Goal: Task Accomplishment & Management: Manage account settings

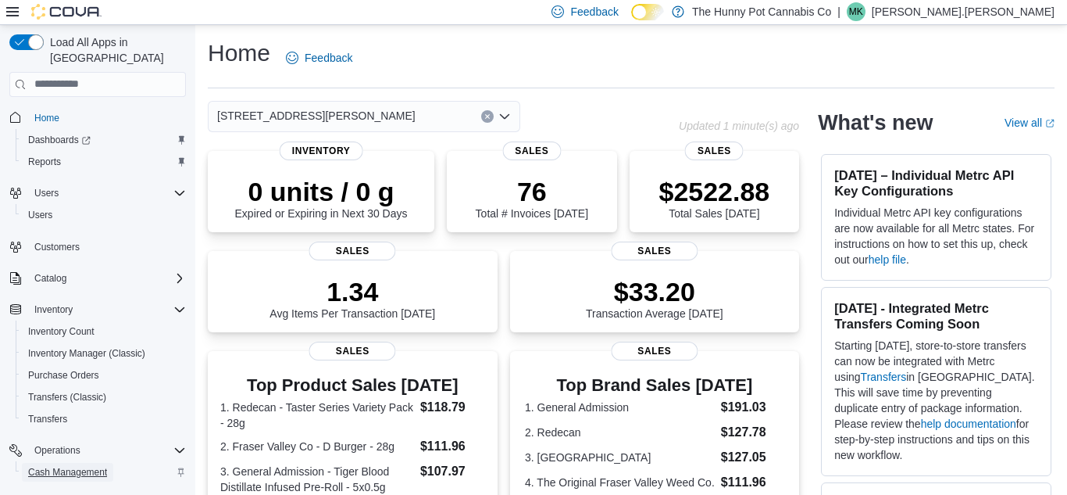
click at [47, 466] on span "Cash Management" at bounding box center [67, 472] width 79 height 13
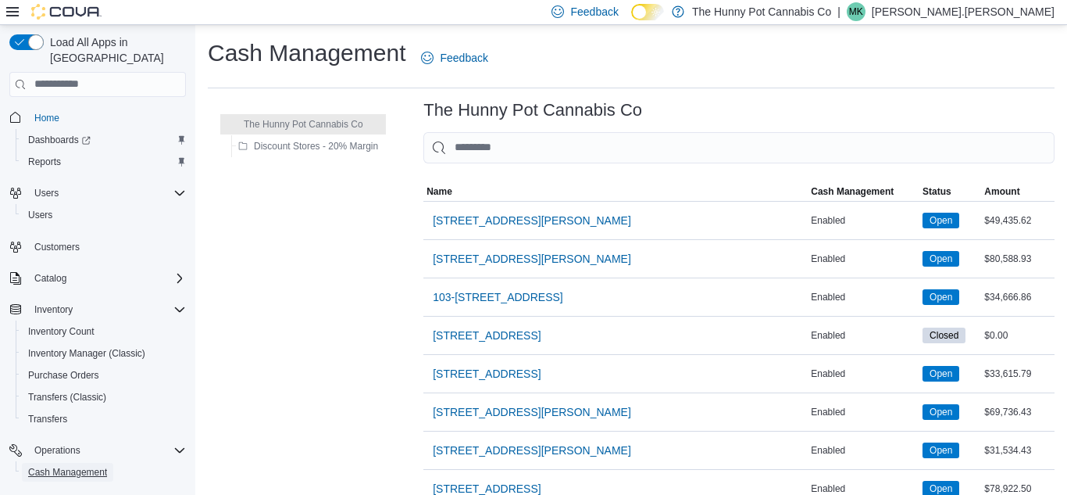
scroll to position [288, 0]
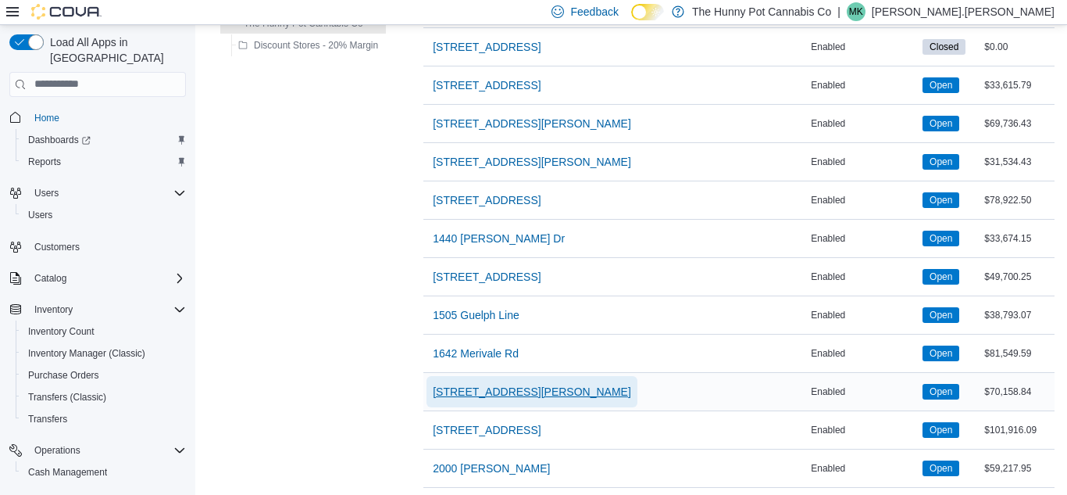
click at [477, 387] on span "[STREET_ADDRESS][PERSON_NAME]" at bounding box center [532, 392] width 198 height 16
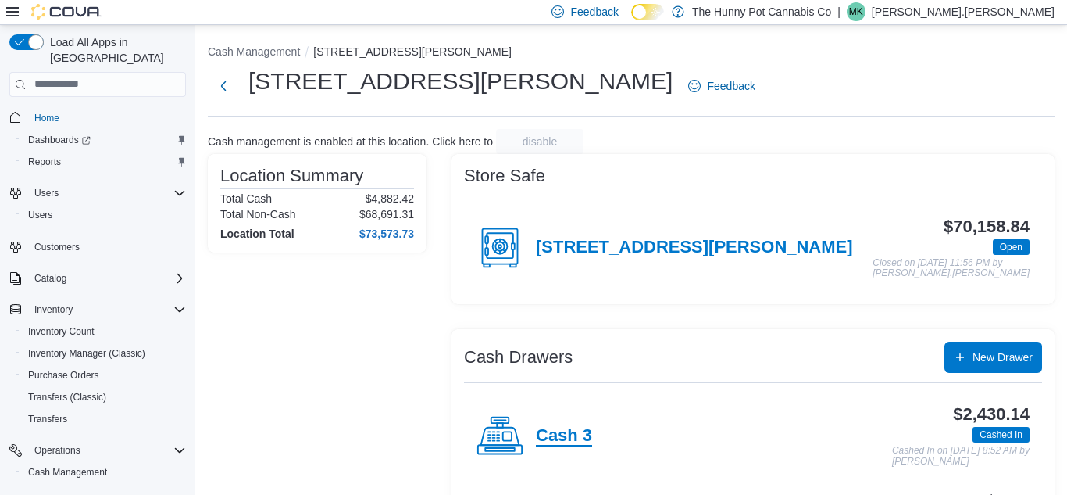
click at [556, 434] on h4 "Cash 3" at bounding box center [564, 436] width 56 height 20
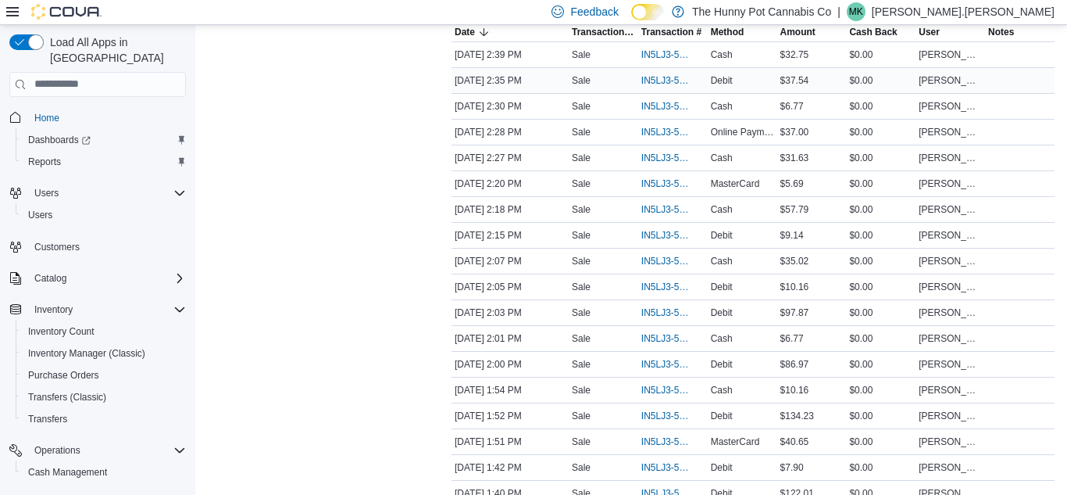
scroll to position [338, 0]
click at [642, 411] on span "IN5LJ3-5755813" at bounding box center [666, 415] width 48 height 13
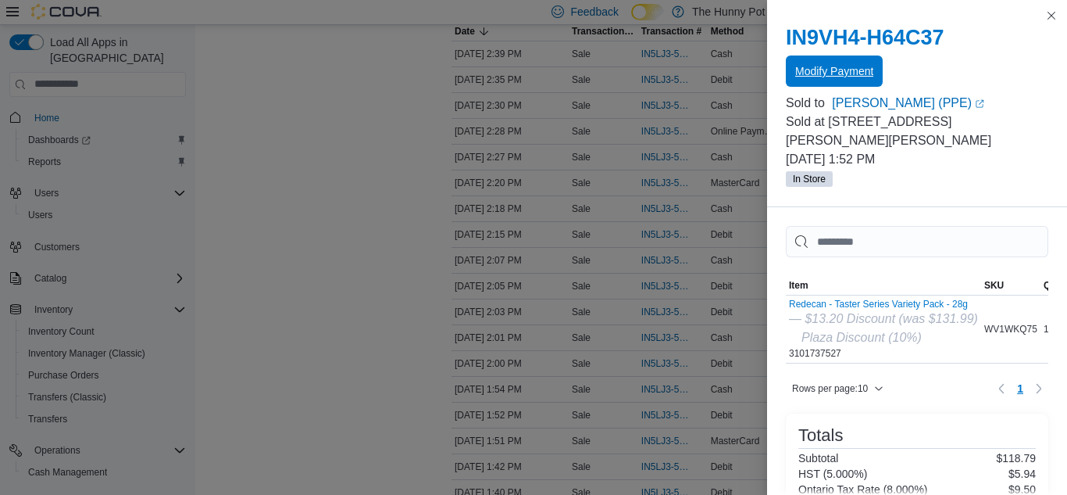
click at [832, 78] on span "Modify Payment" at bounding box center [834, 71] width 78 height 16
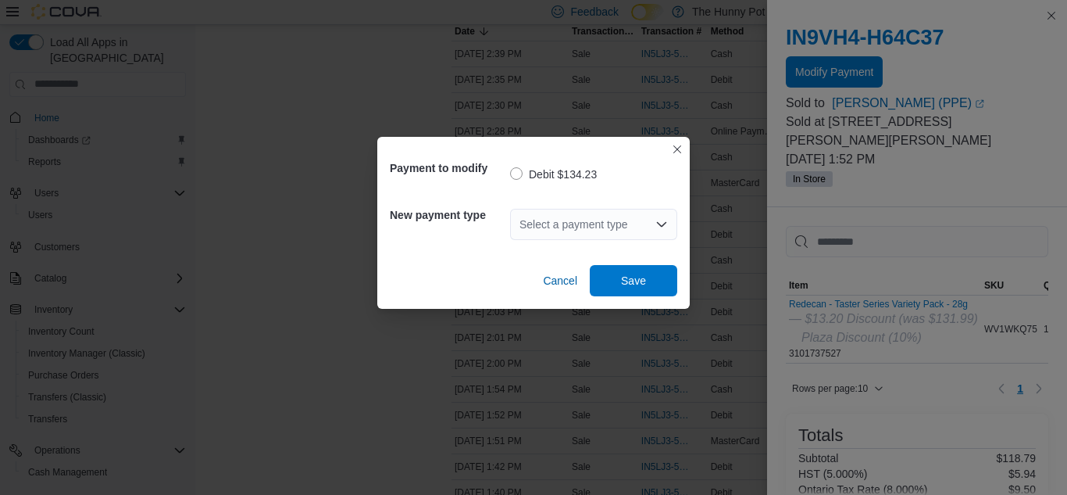
click at [555, 222] on div "Select a payment type" at bounding box center [593, 224] width 167 height 31
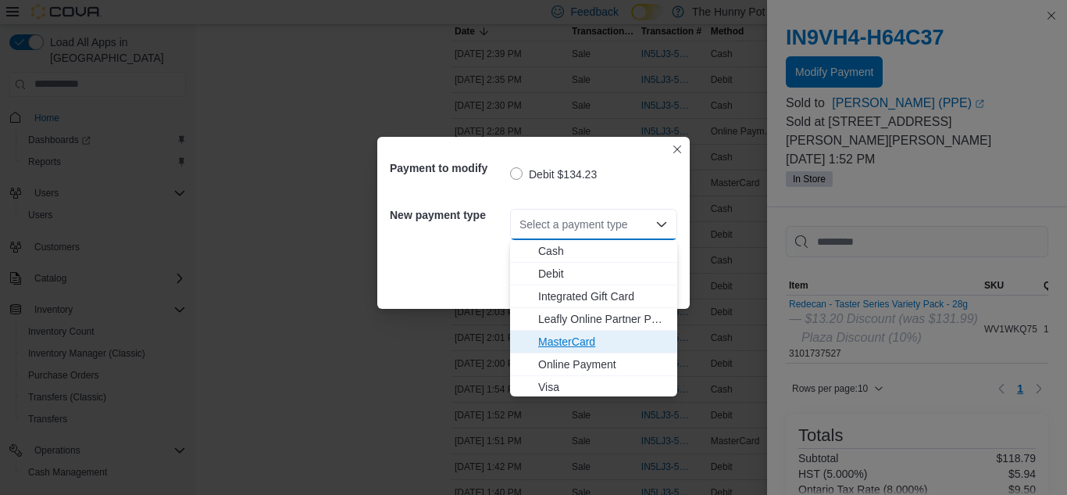
click at [549, 341] on span "MasterCard" at bounding box center [603, 342] width 130 height 16
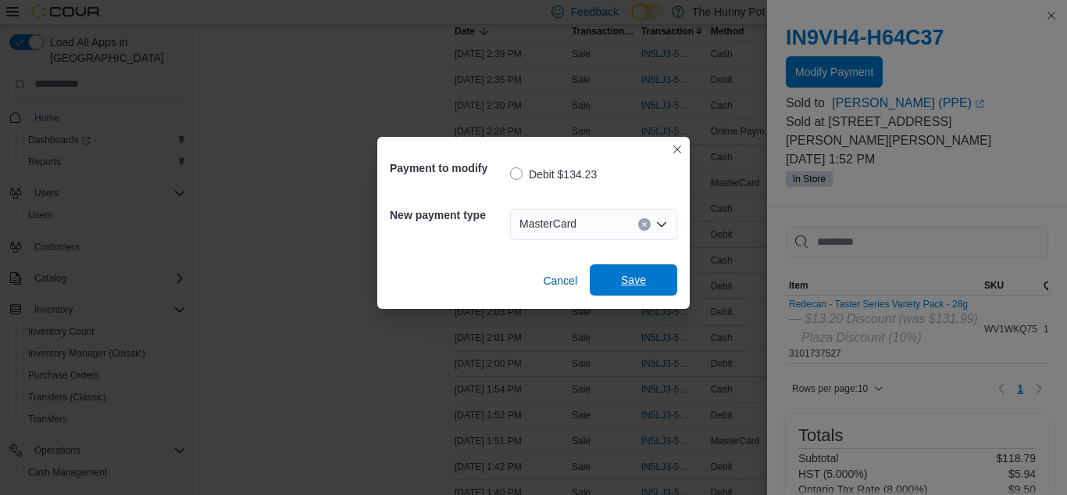
click at [644, 276] on span "Save" at bounding box center [633, 280] width 25 height 16
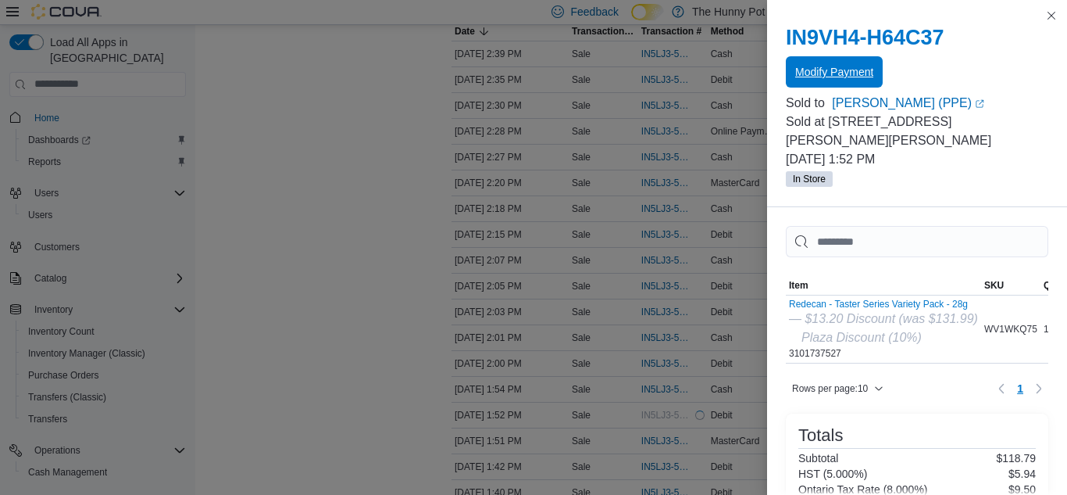
scroll to position [0, 0]
